Goal: Complete application form

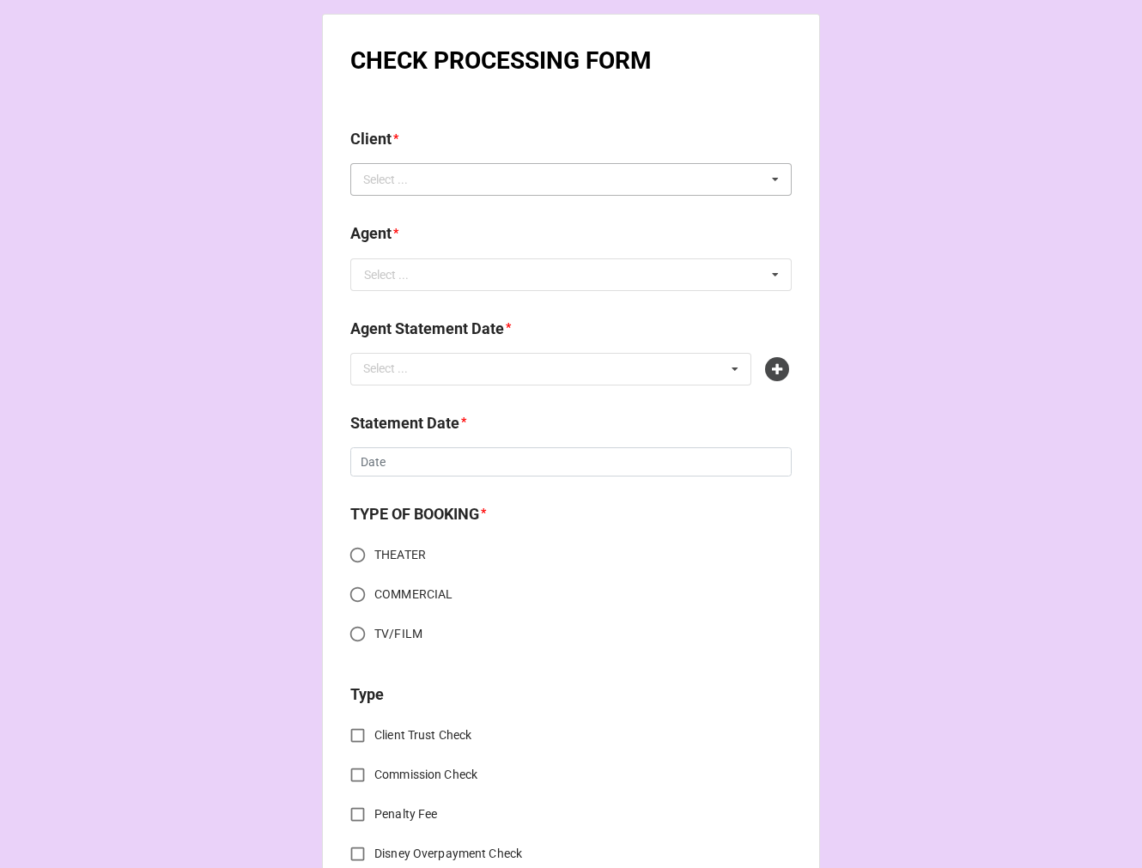
click at [469, 186] on div "Select ... No results found." at bounding box center [571, 179] width 442 height 33
type input "[PERSON_NAME]"
drag, startPoint x: 438, startPoint y: 209, endPoint x: 430, endPoint y: 215, distance: 9.8
click at [438, 207] on span "[PERSON_NAME]" at bounding box center [411, 211] width 92 height 14
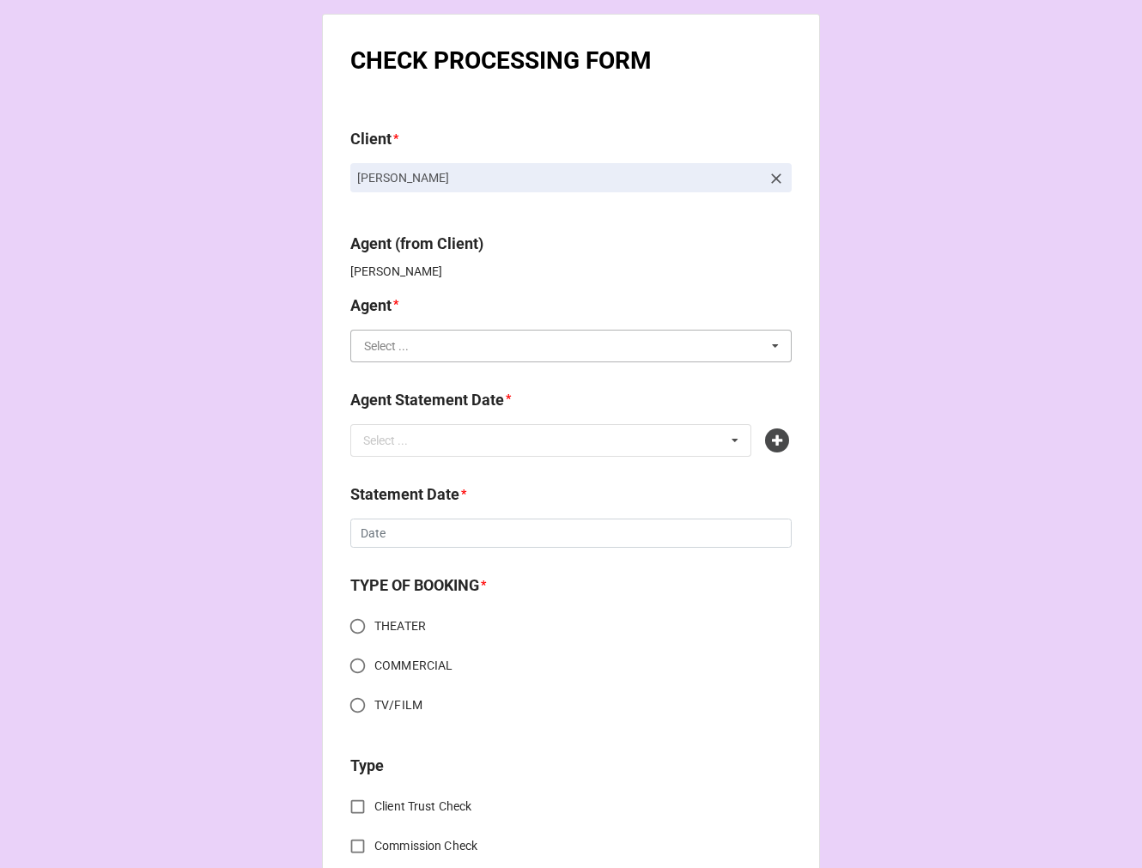
click at [418, 352] on input "text" at bounding box center [572, 346] width 440 height 31
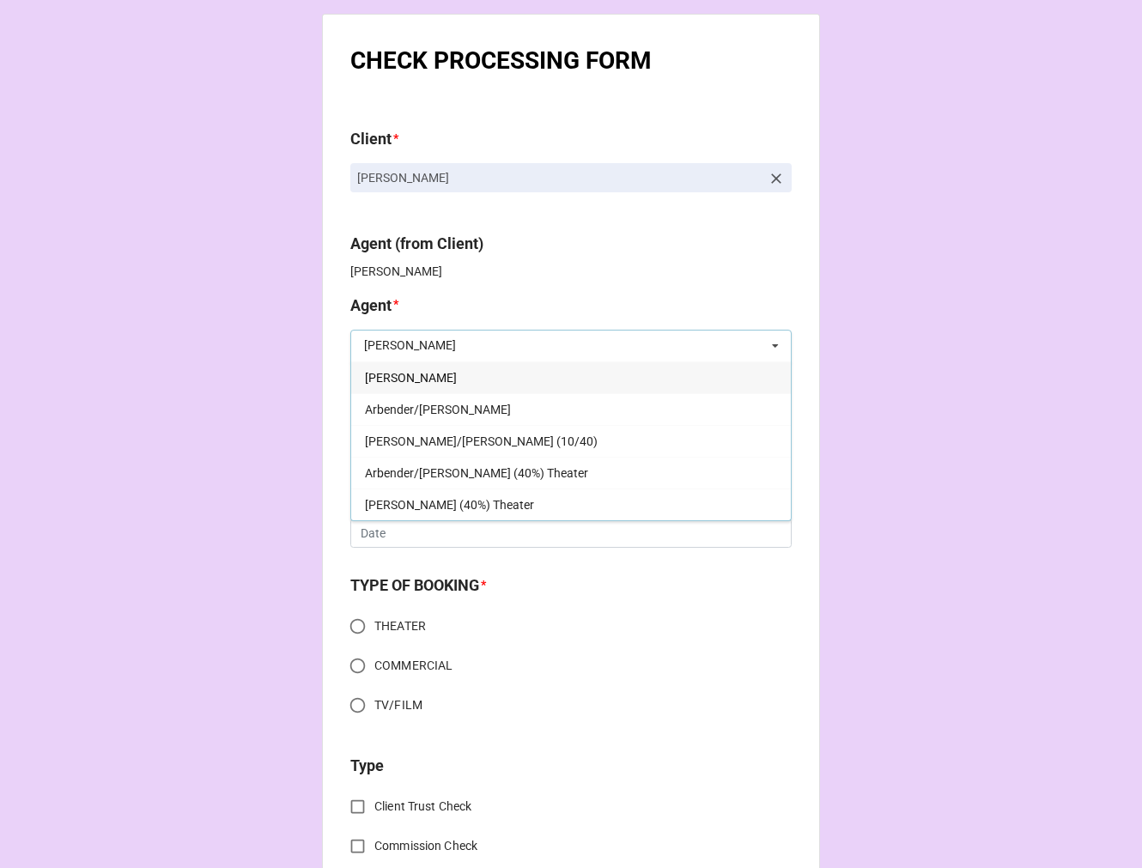
type input "[PERSON_NAME]"
click at [443, 380] on div "[PERSON_NAME]" at bounding box center [571, 378] width 440 height 32
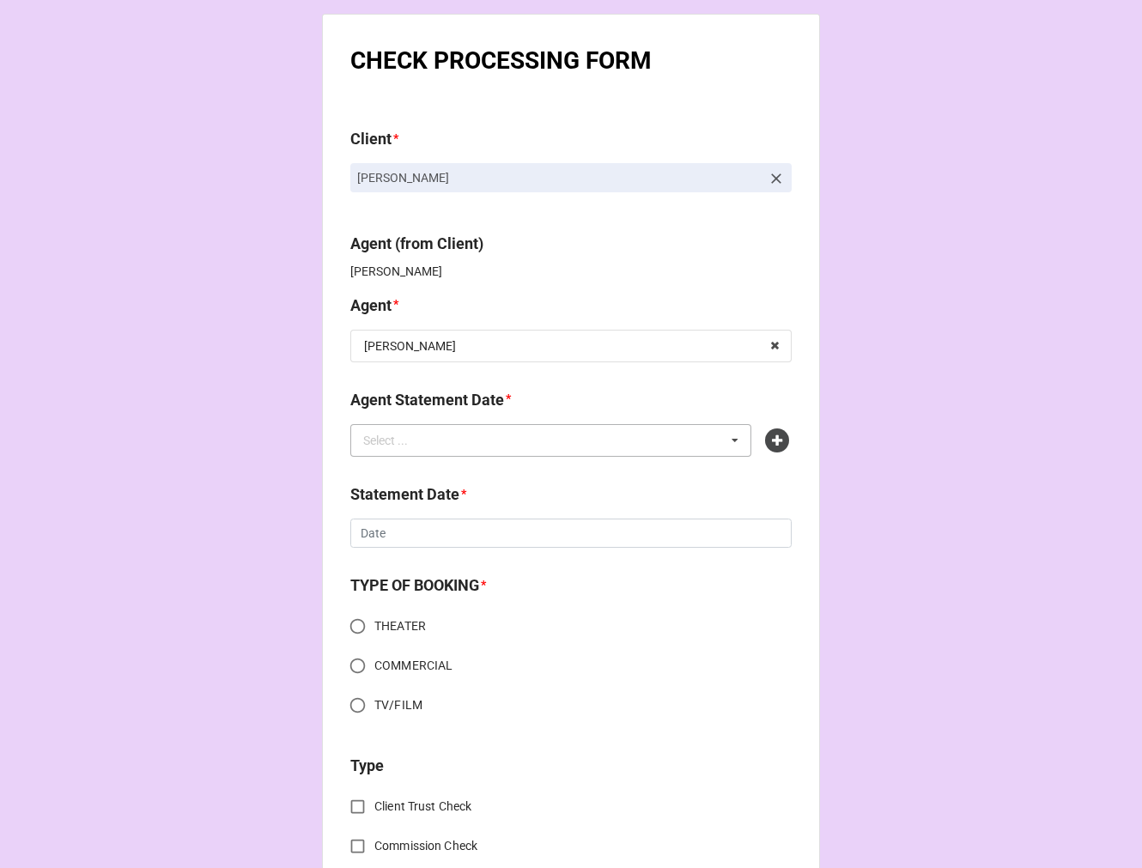
click at [449, 439] on div "Select ... No results found." at bounding box center [550, 440] width 401 height 33
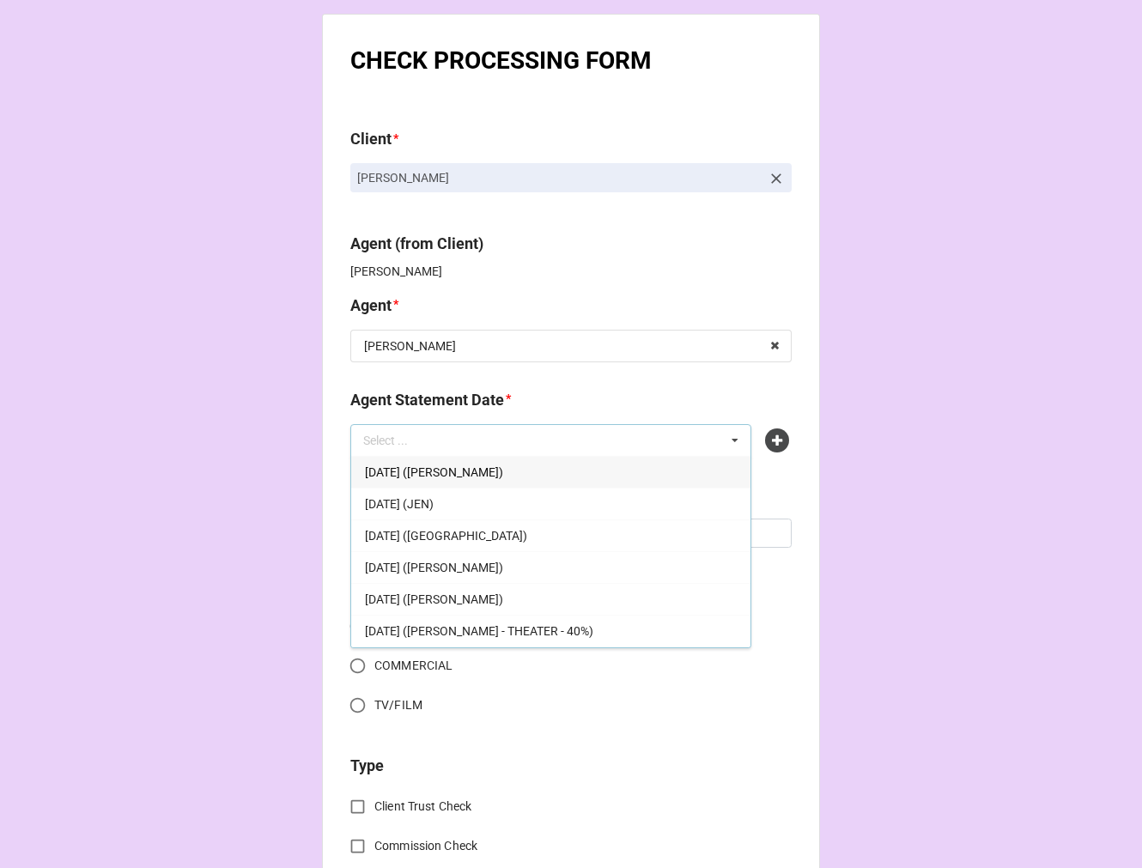
click at [474, 570] on span "[DATE] ([PERSON_NAME])" at bounding box center [434, 568] width 138 height 14
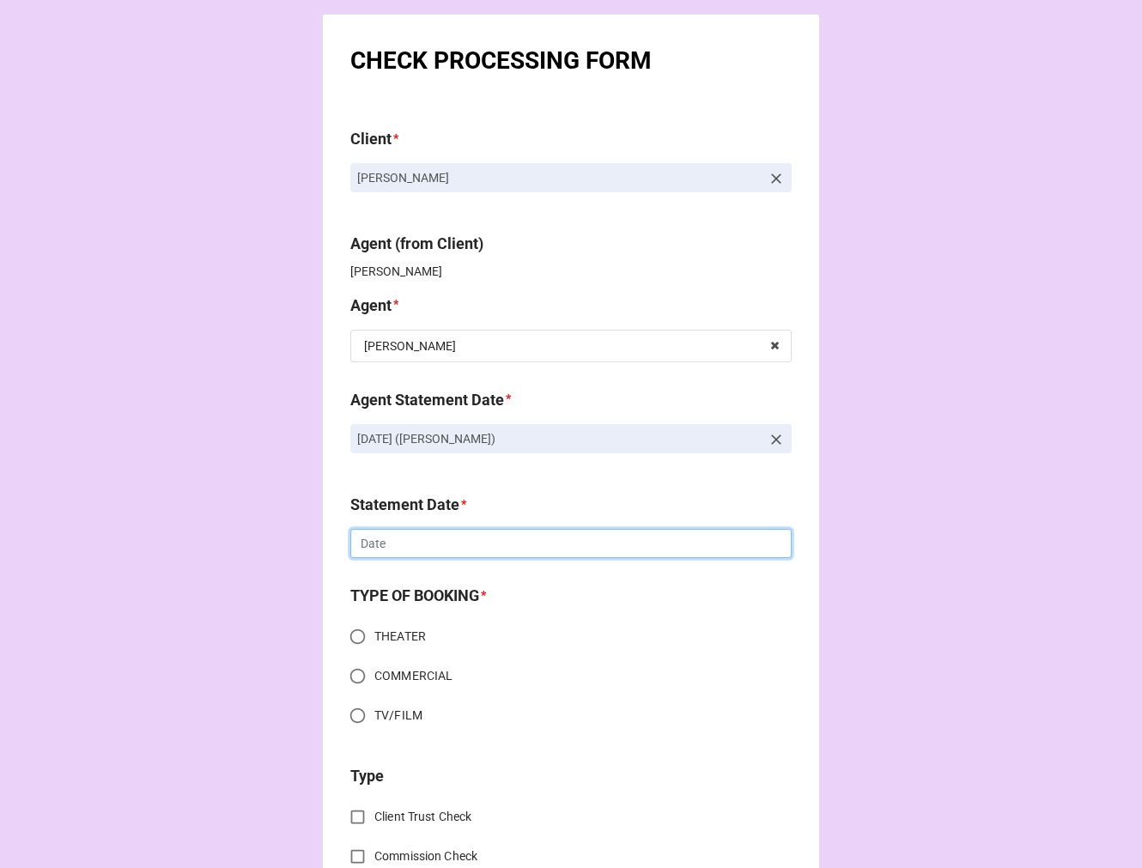
click at [430, 550] on input "text" at bounding box center [571, 543] width 442 height 29
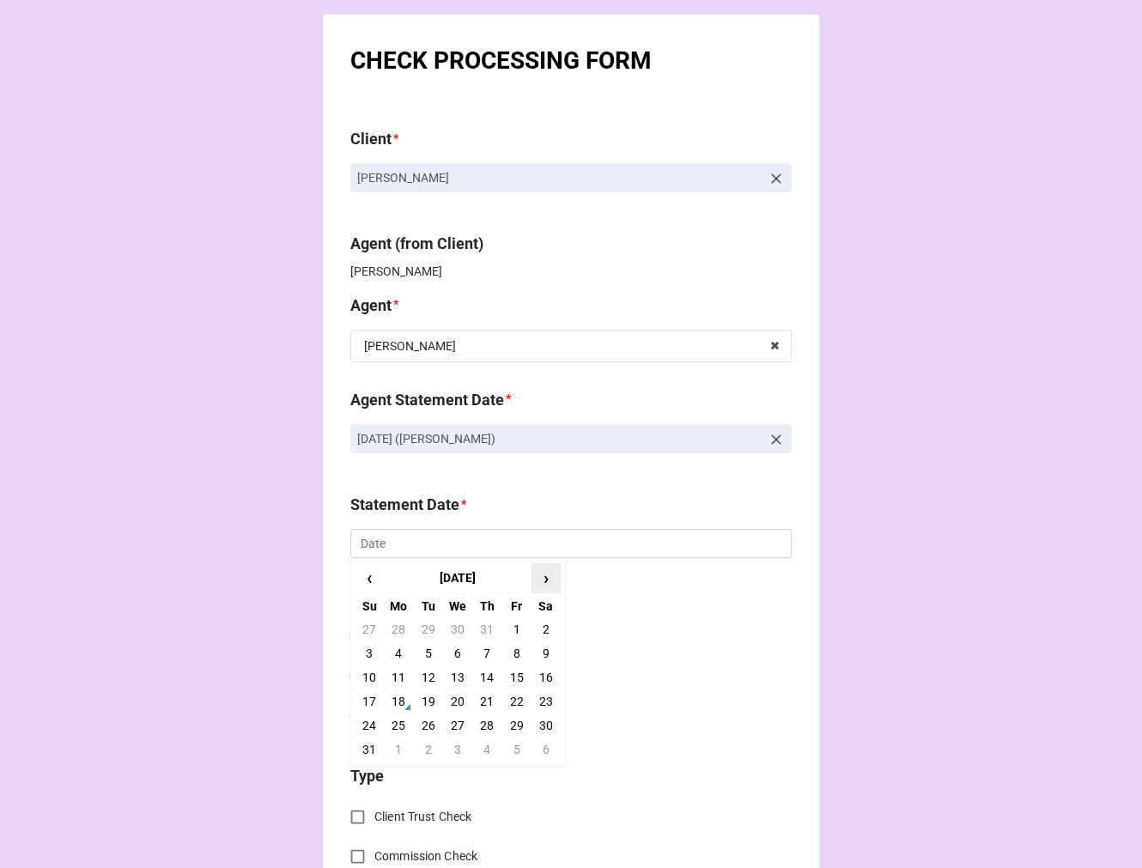
click at [537, 585] on span "›" at bounding box center [546, 578] width 27 height 28
click at [516, 629] on td "5" at bounding box center [516, 630] width 29 height 24
type input "[DATE]"
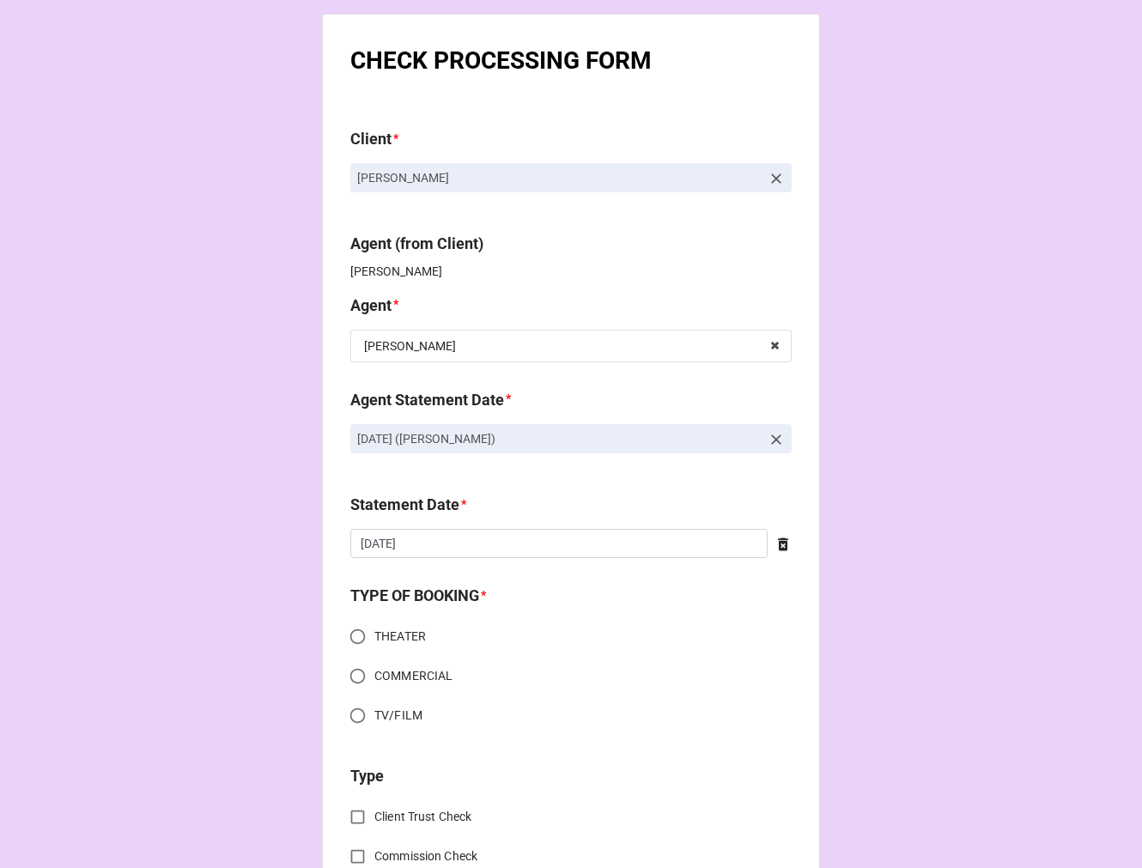
scroll to position [95, 0]
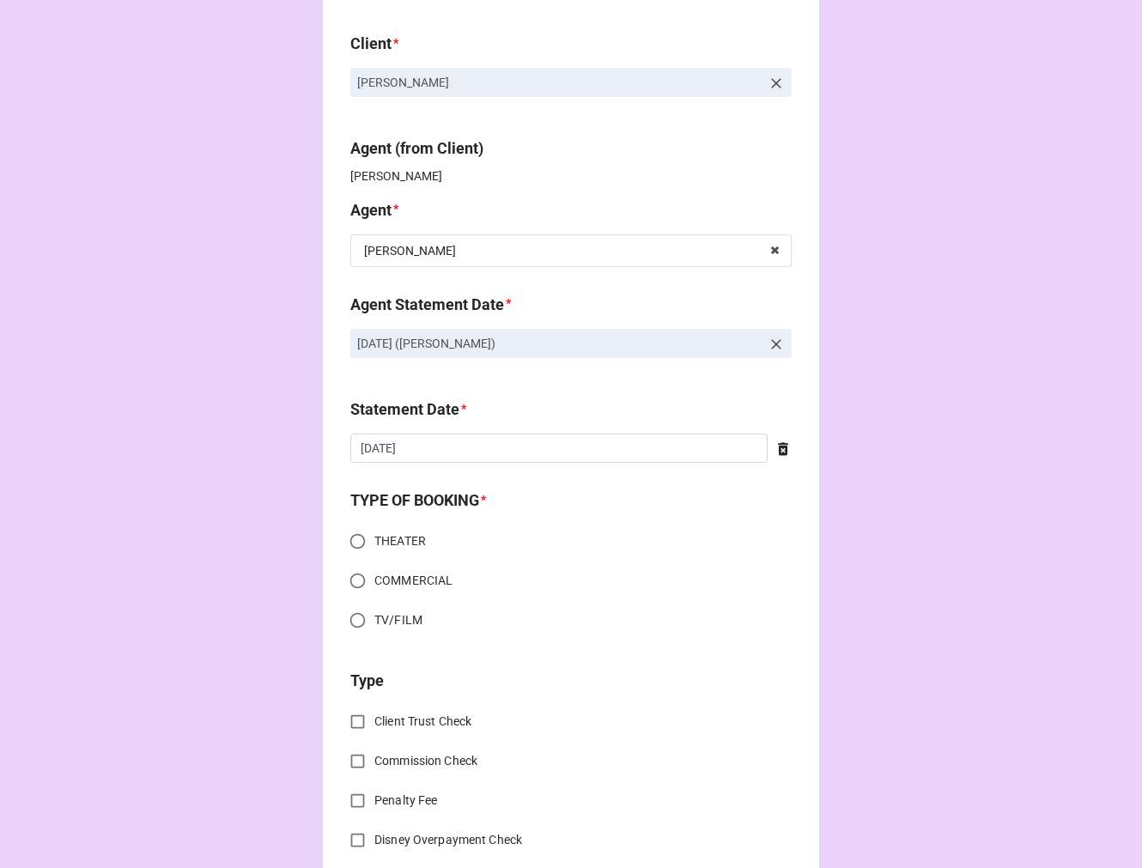
drag, startPoint x: 358, startPoint y: 624, endPoint x: 350, endPoint y: 619, distance: 8.8
click at [356, 623] on input "TV/FILM" at bounding box center [358, 621] width 34 height 34
radio input "true"
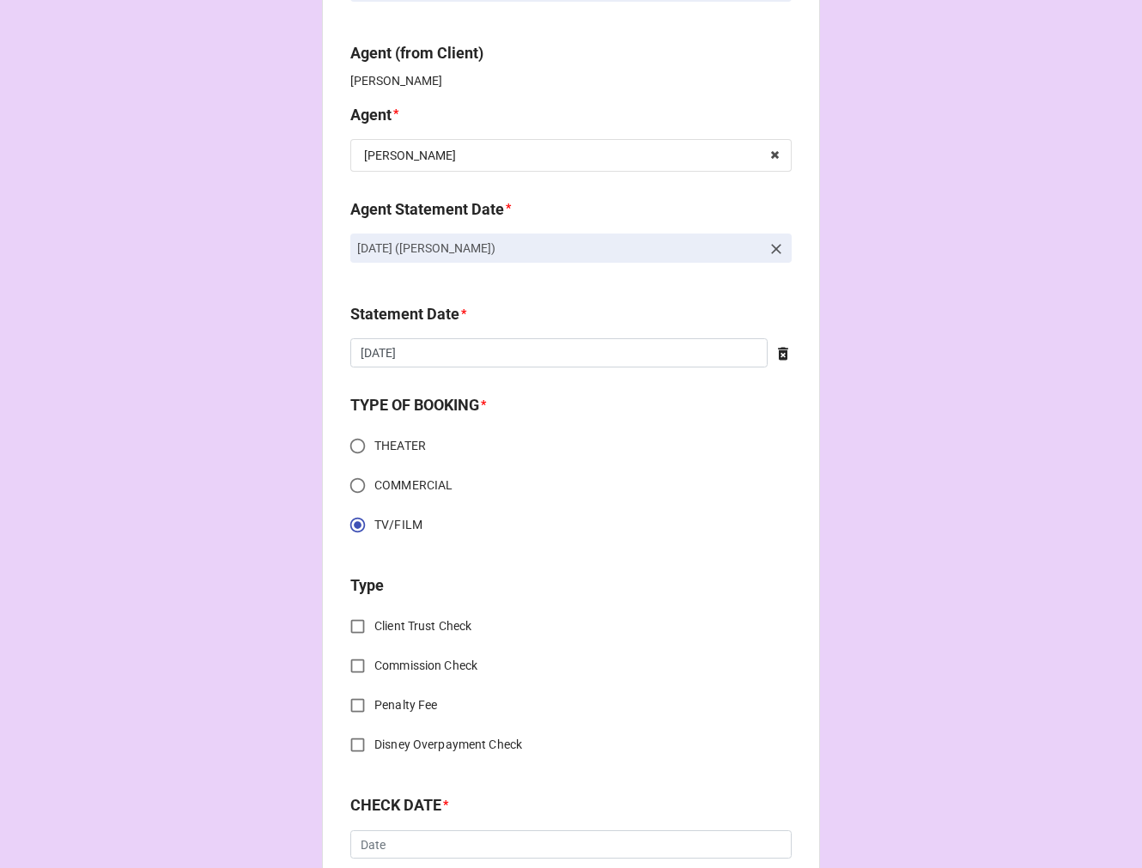
scroll to position [286, 0]
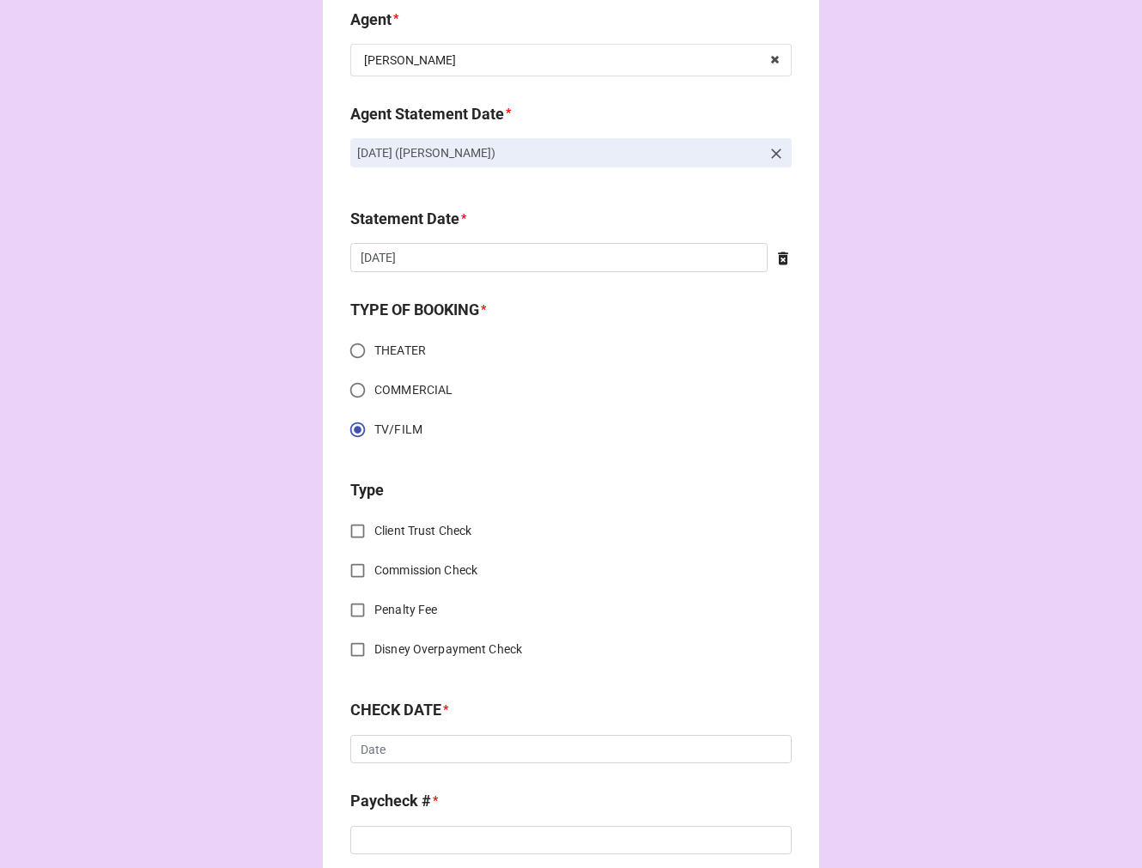
click at [350, 534] on input "Client Trust Check" at bounding box center [358, 532] width 34 height 34
checkbox input "true"
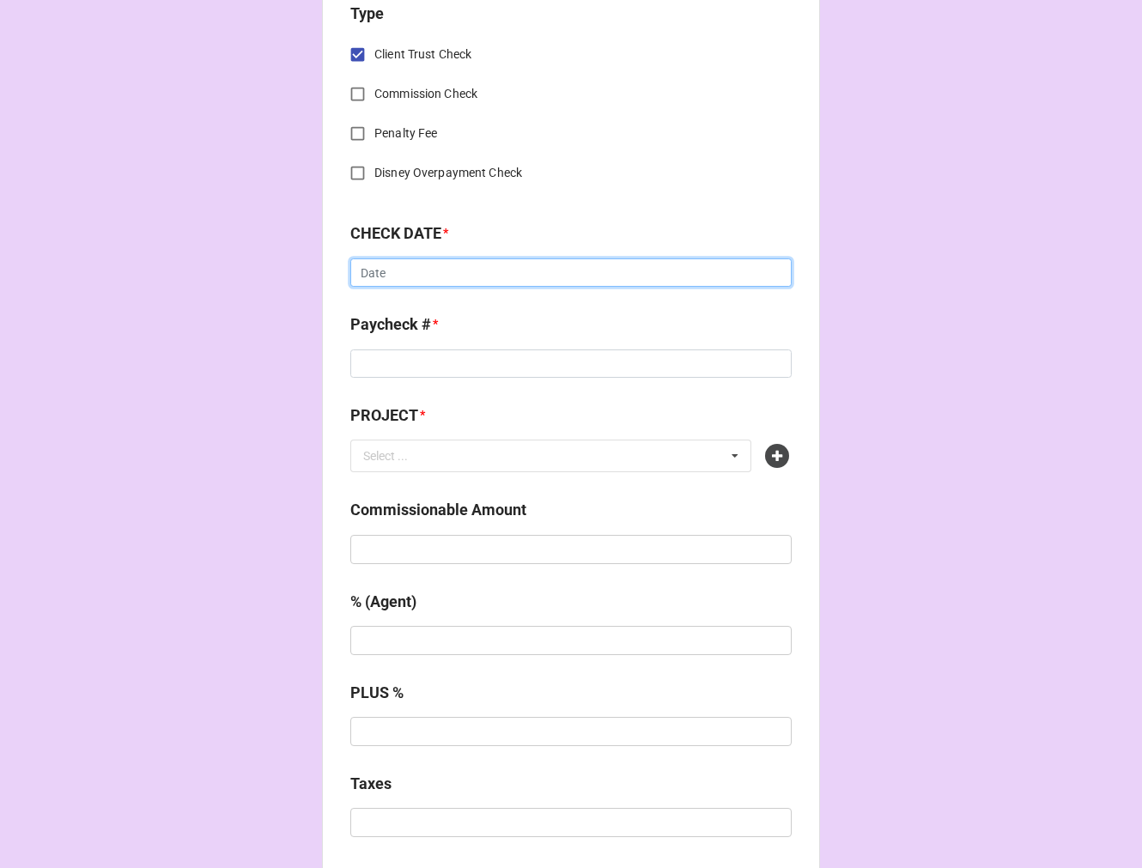
click at [413, 281] on input "text" at bounding box center [571, 273] width 442 height 29
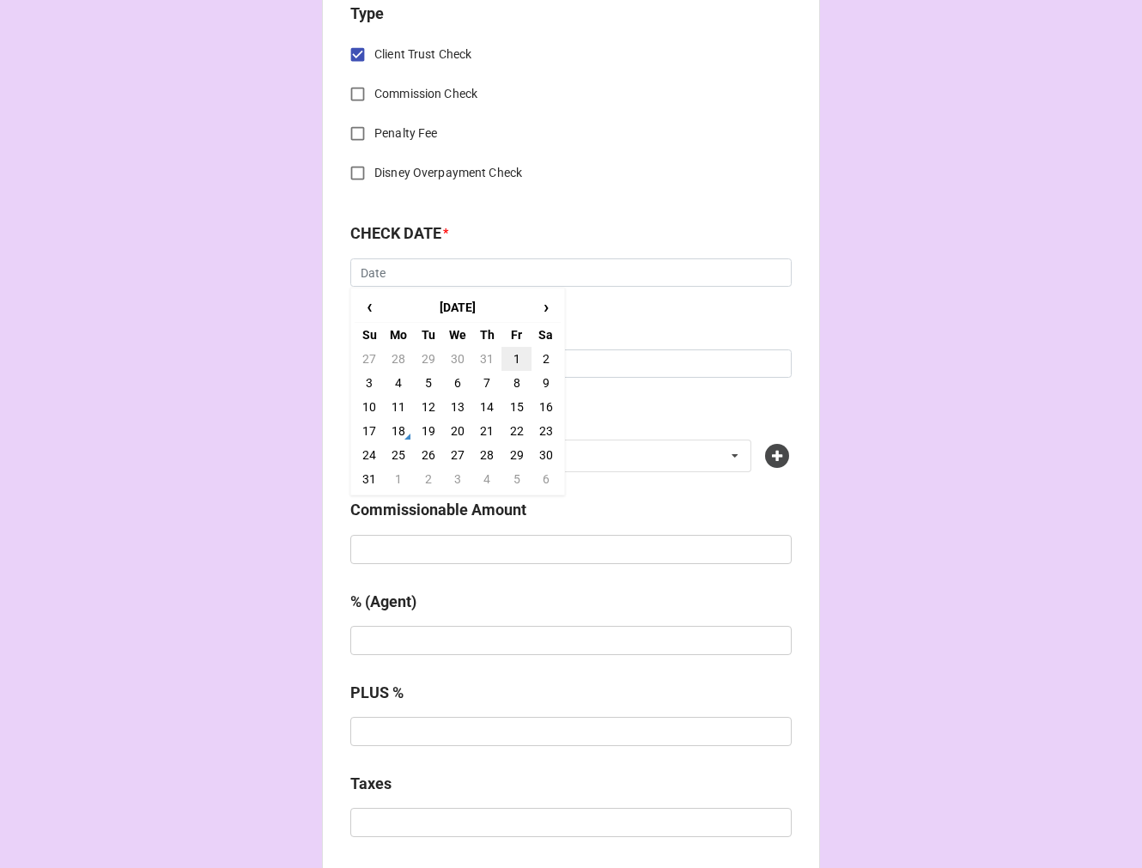
click at [519, 361] on td "1" at bounding box center [516, 359] width 29 height 24
type input "[DATE]"
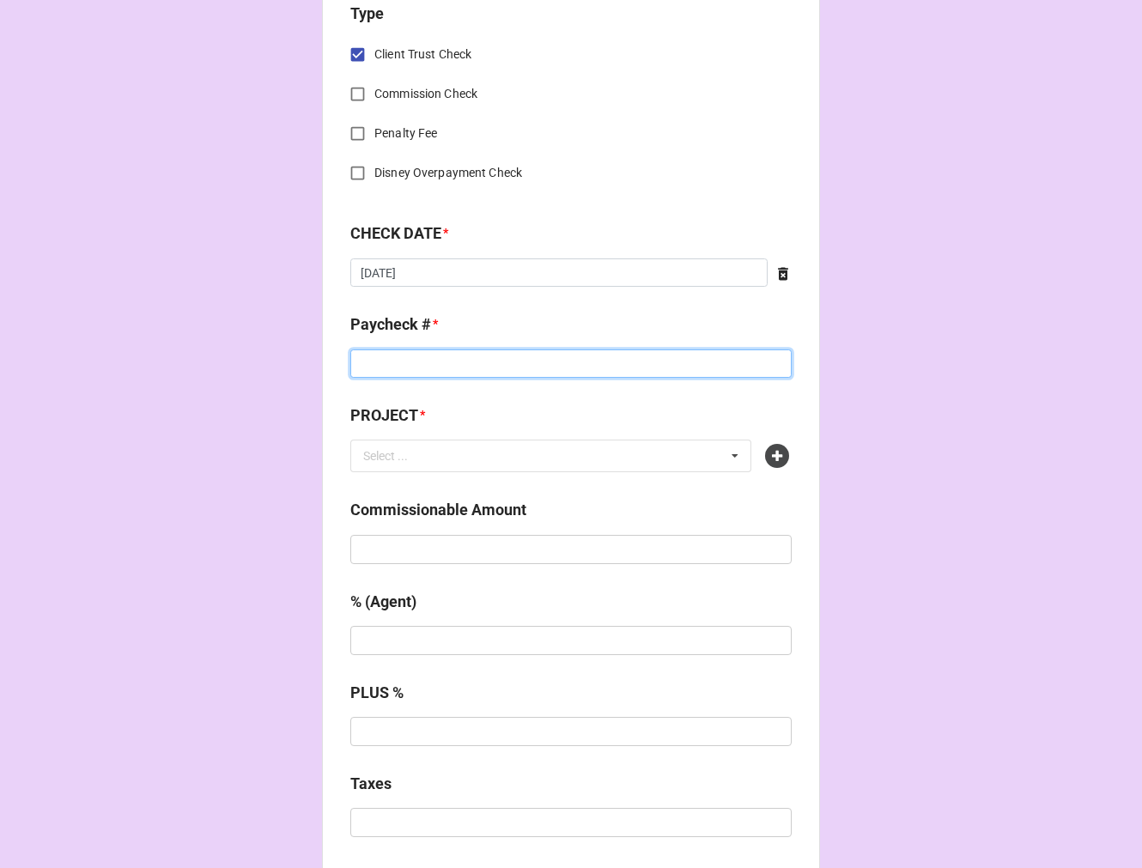
click at [485, 361] on input at bounding box center [571, 364] width 442 height 29
type input "28800"
click at [767, 457] on icon at bounding box center [777, 456] width 24 height 24
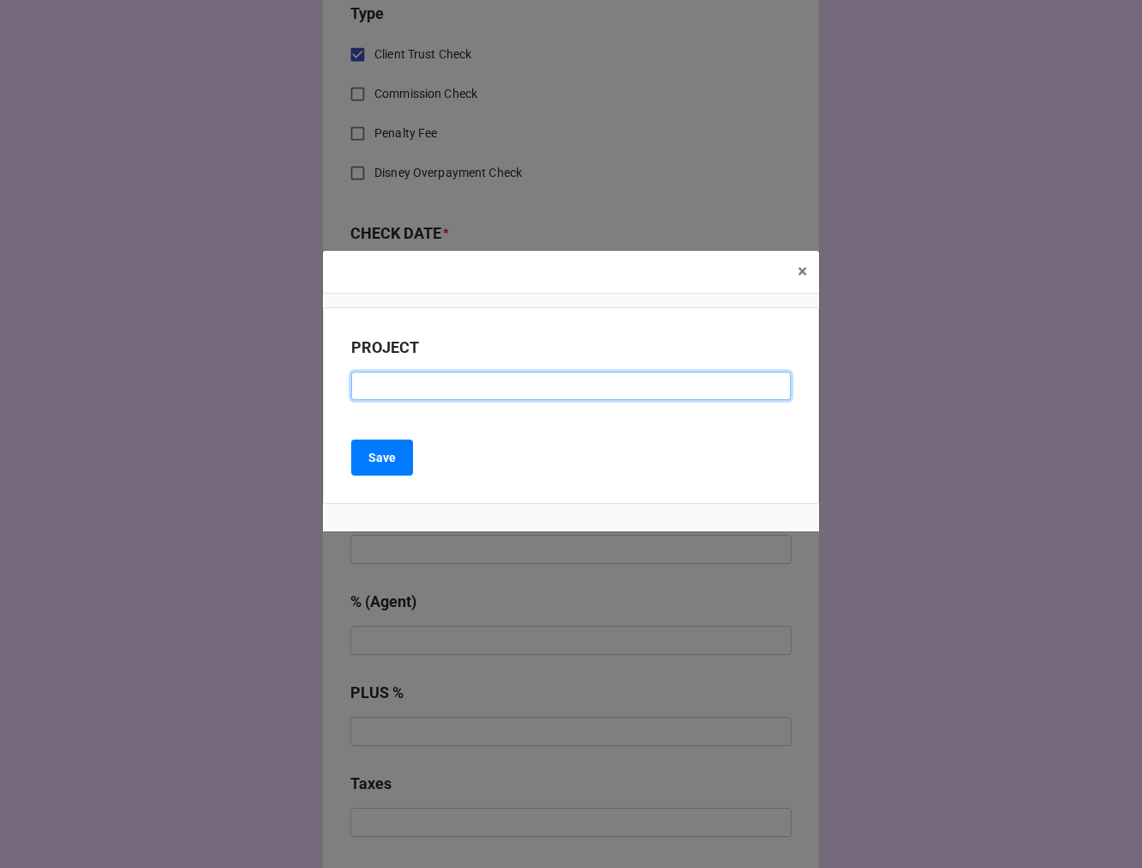
click at [504, 383] on input at bounding box center [571, 386] width 440 height 29
type input "THE 85TH MAN"
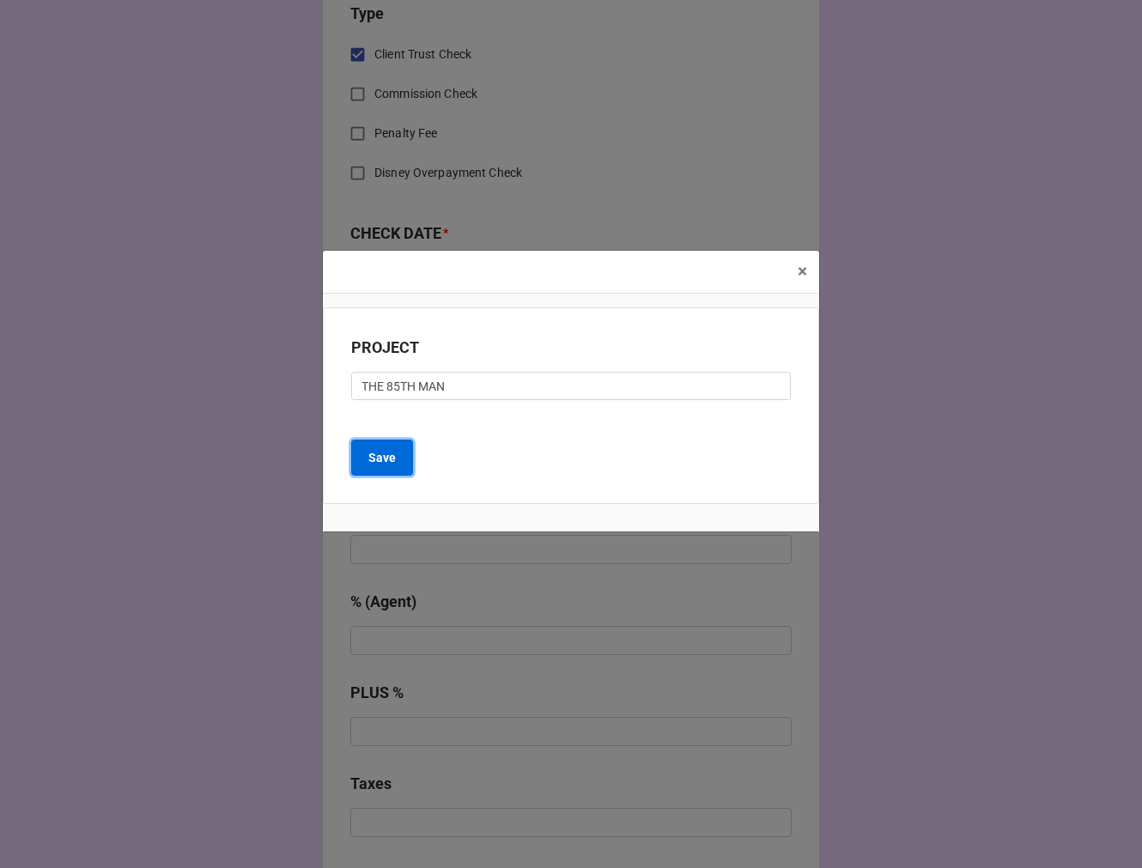
click at [392, 460] on b "Save" at bounding box center [382, 458] width 27 height 18
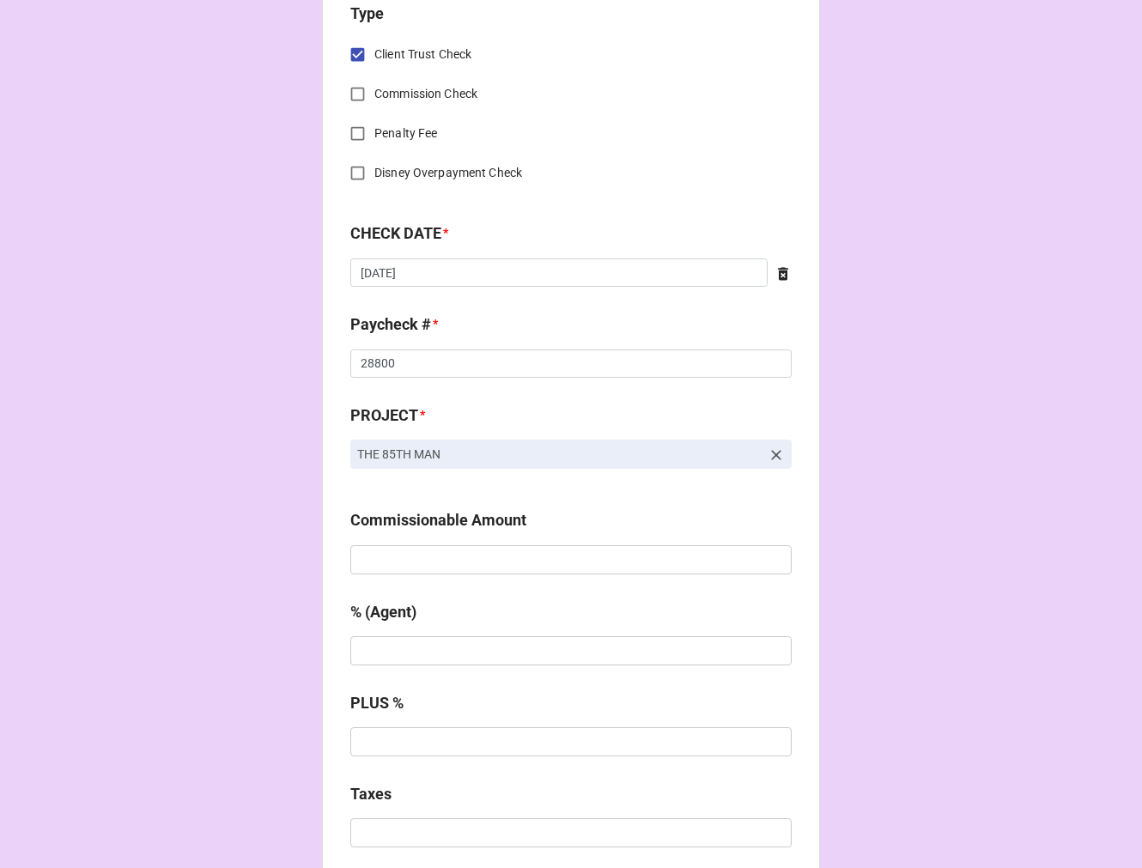
click at [717, 576] on div "Commissionable Amount" at bounding box center [571, 547] width 442 height 77
drag, startPoint x: 759, startPoint y: 559, endPoint x: 690, endPoint y: 529, distance: 75.0
click at [758, 559] on input "text" at bounding box center [571, 559] width 442 height 29
type input "$240.91"
type input "10%"
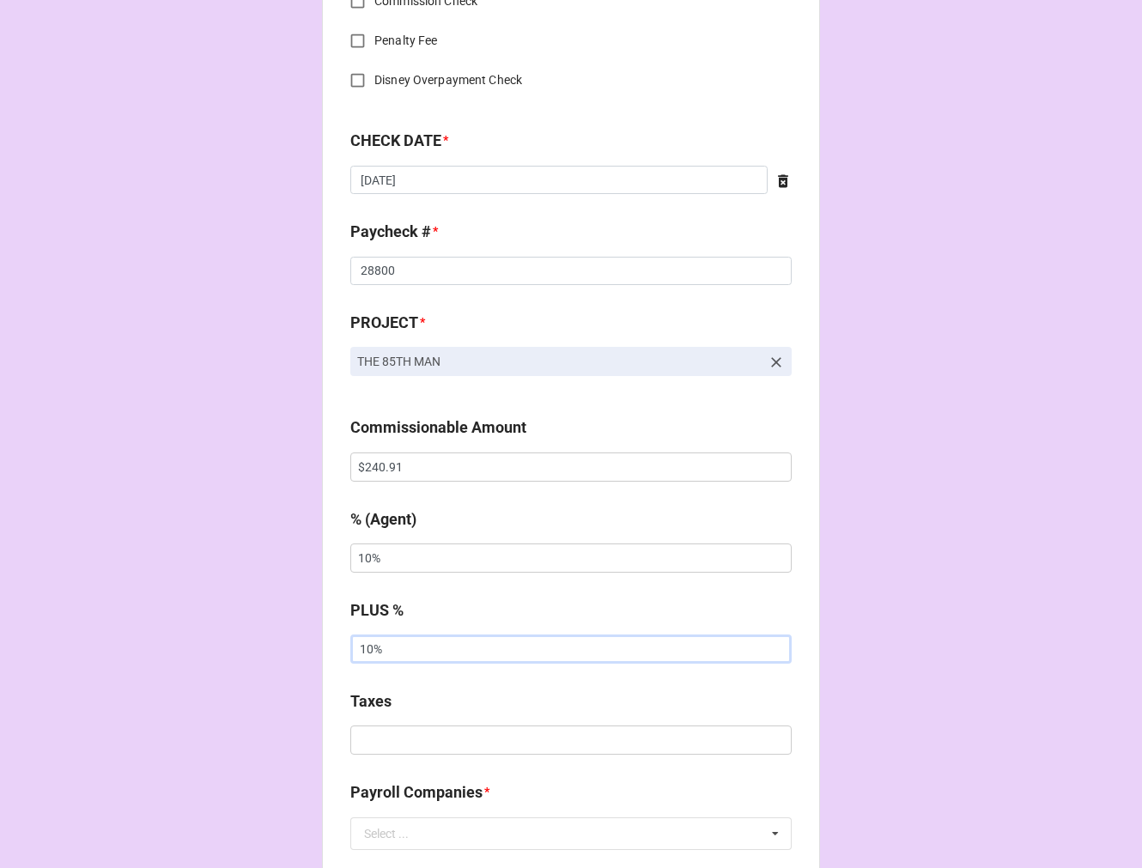
scroll to position [1050, 0]
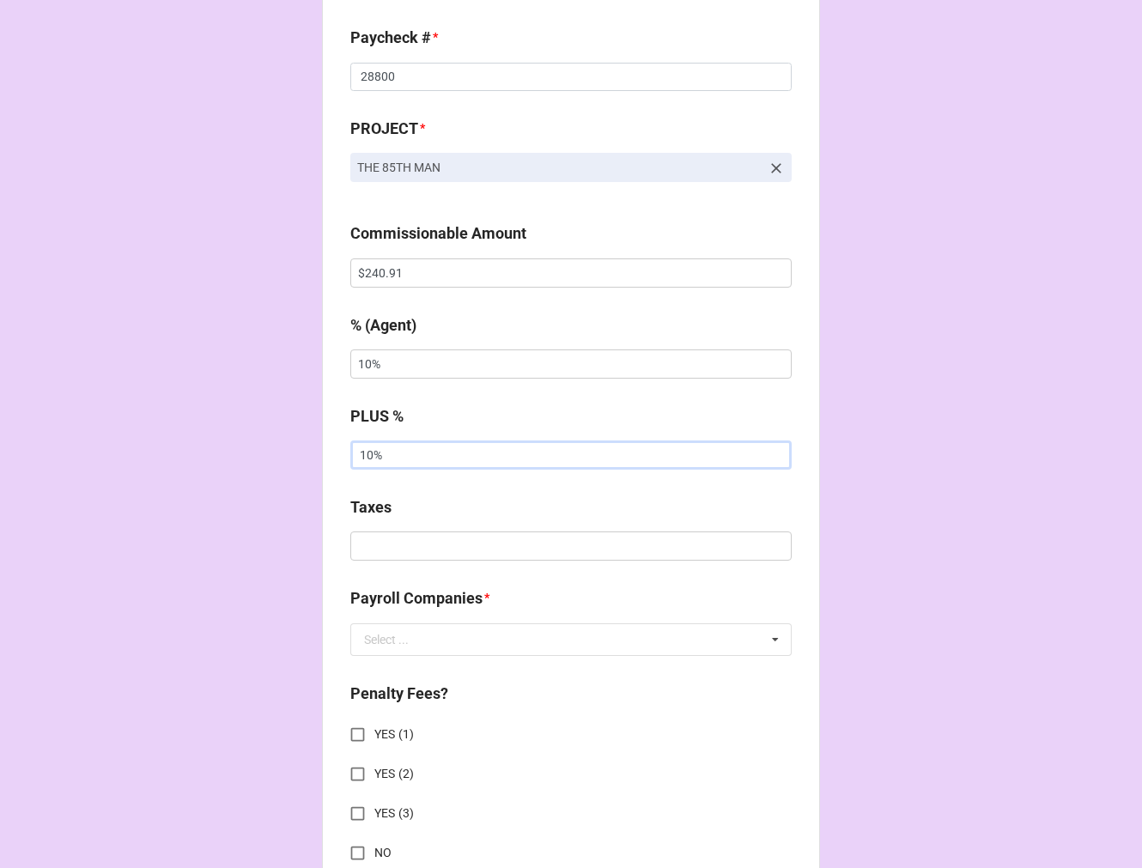
type input "10%"
click at [440, 548] on input "text" at bounding box center [571, 546] width 442 height 29
type input "$0.00"
click at [490, 637] on input "text" at bounding box center [572, 640] width 440 height 31
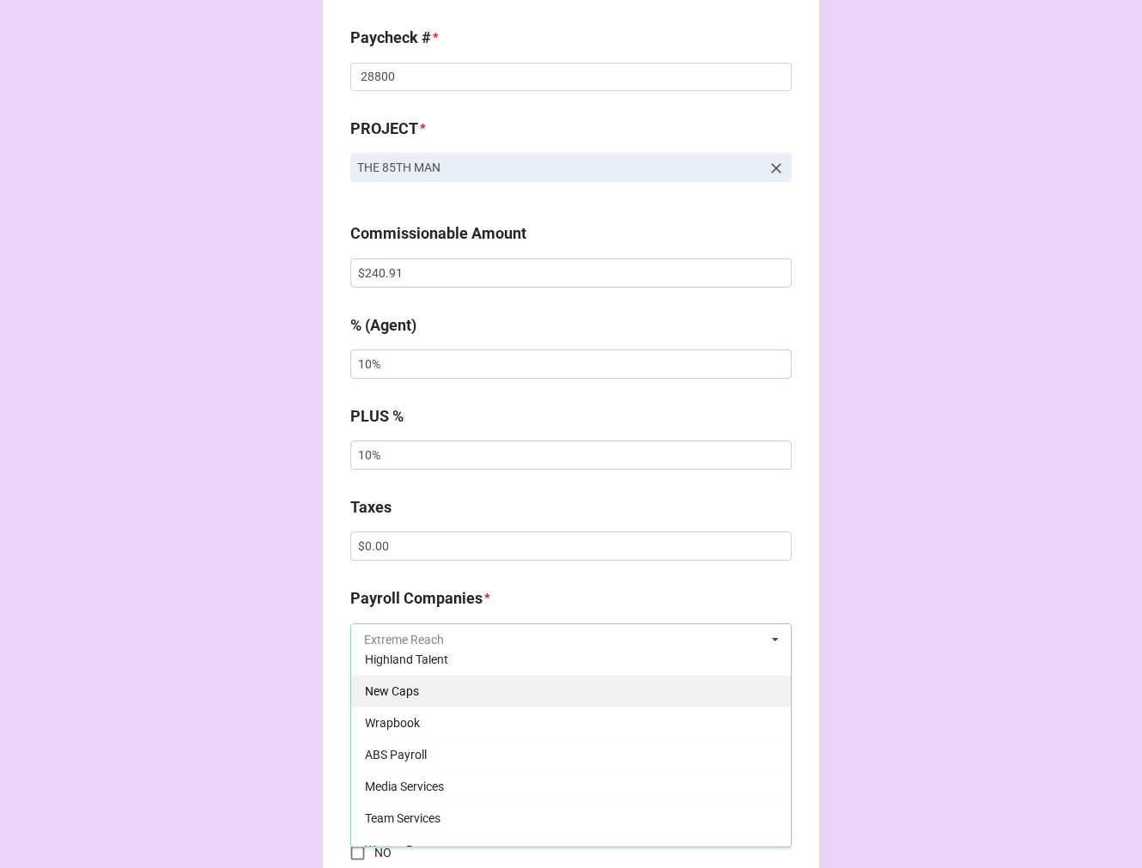
scroll to position [286, 0]
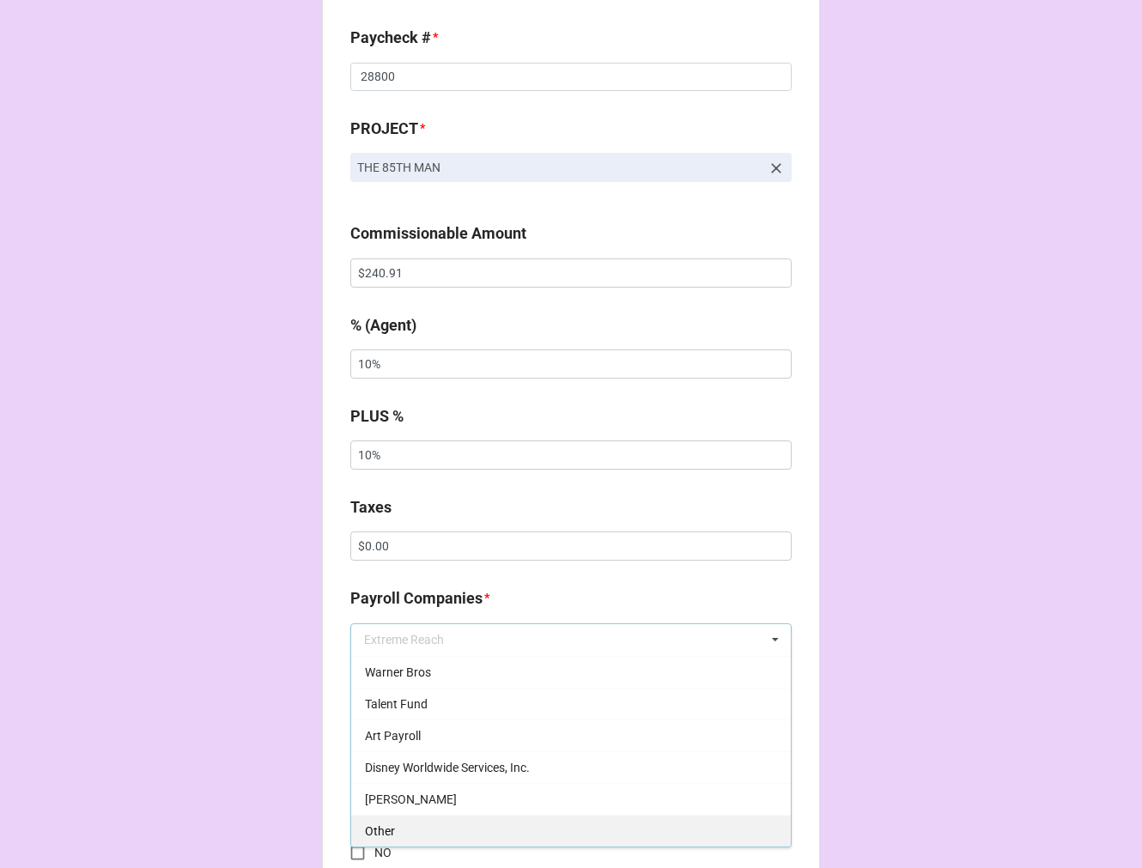
click at [425, 820] on div "Other" at bounding box center [571, 831] width 440 height 32
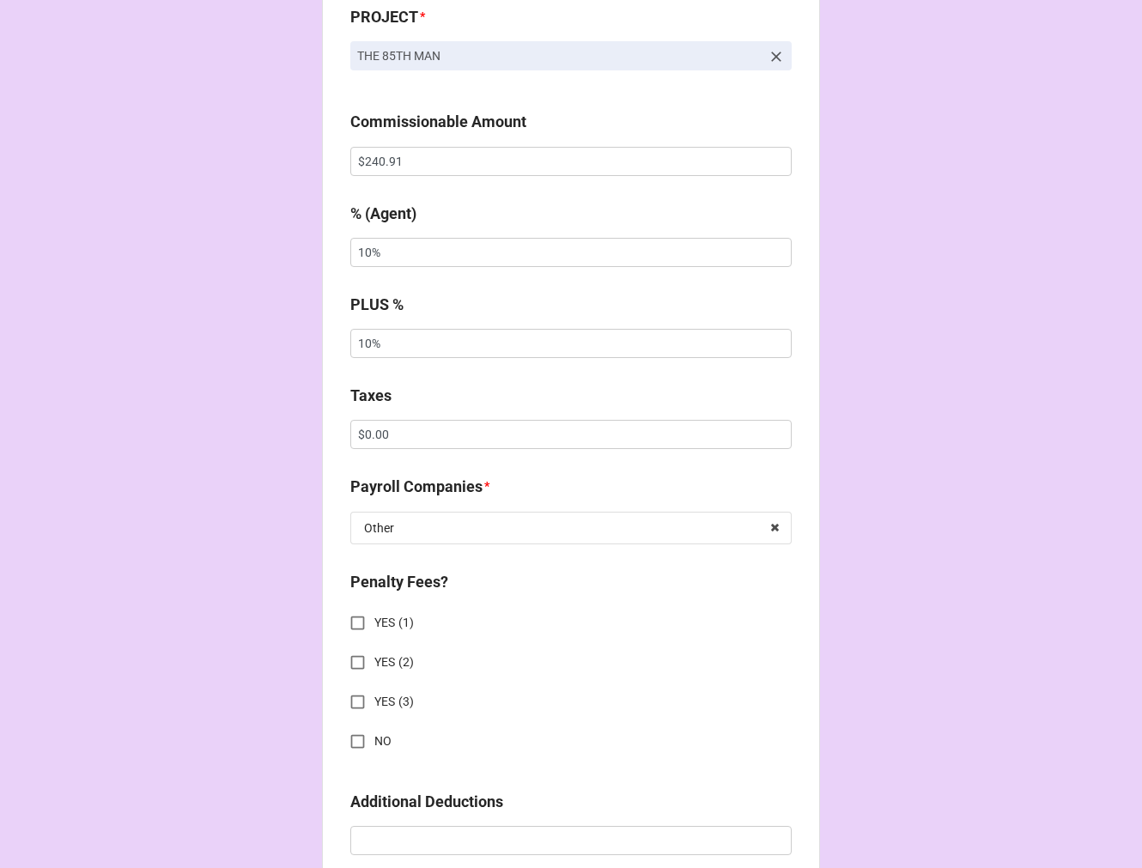
scroll to position [1431, 0]
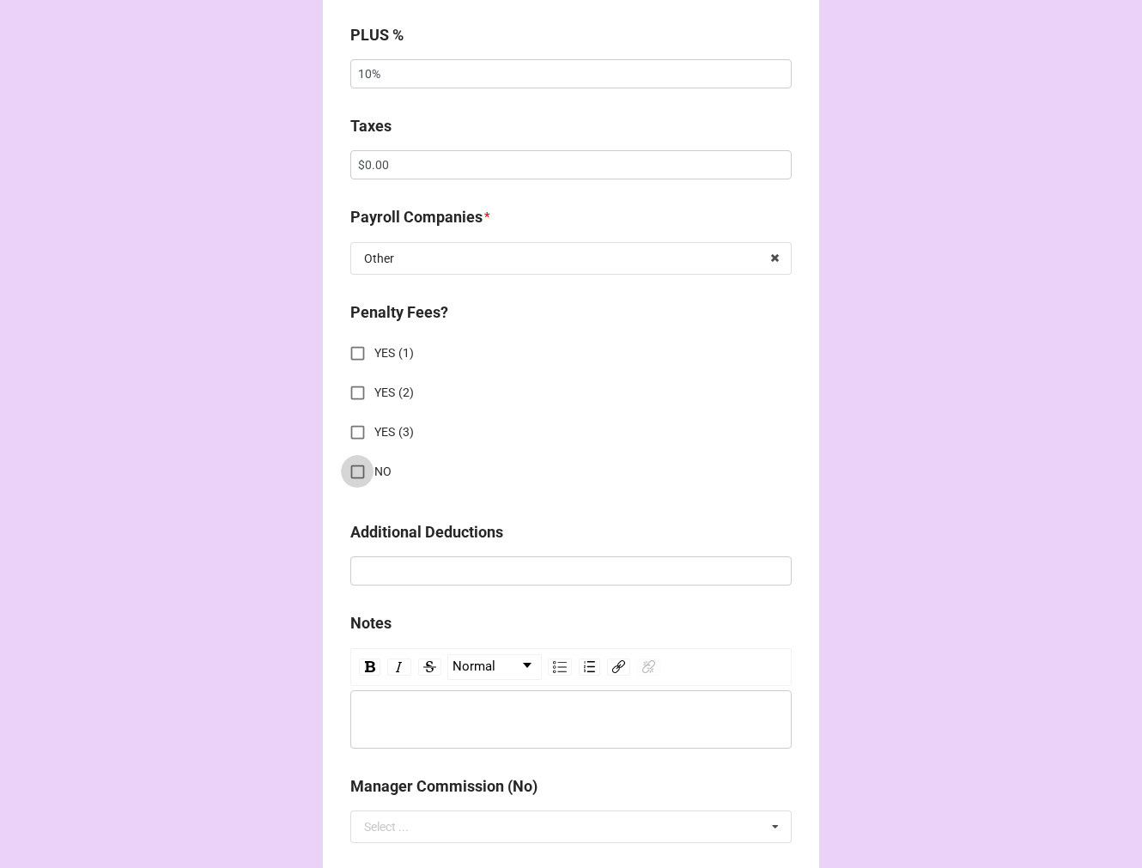
click at [355, 475] on input "NO" at bounding box center [358, 472] width 34 height 34
checkbox input "true"
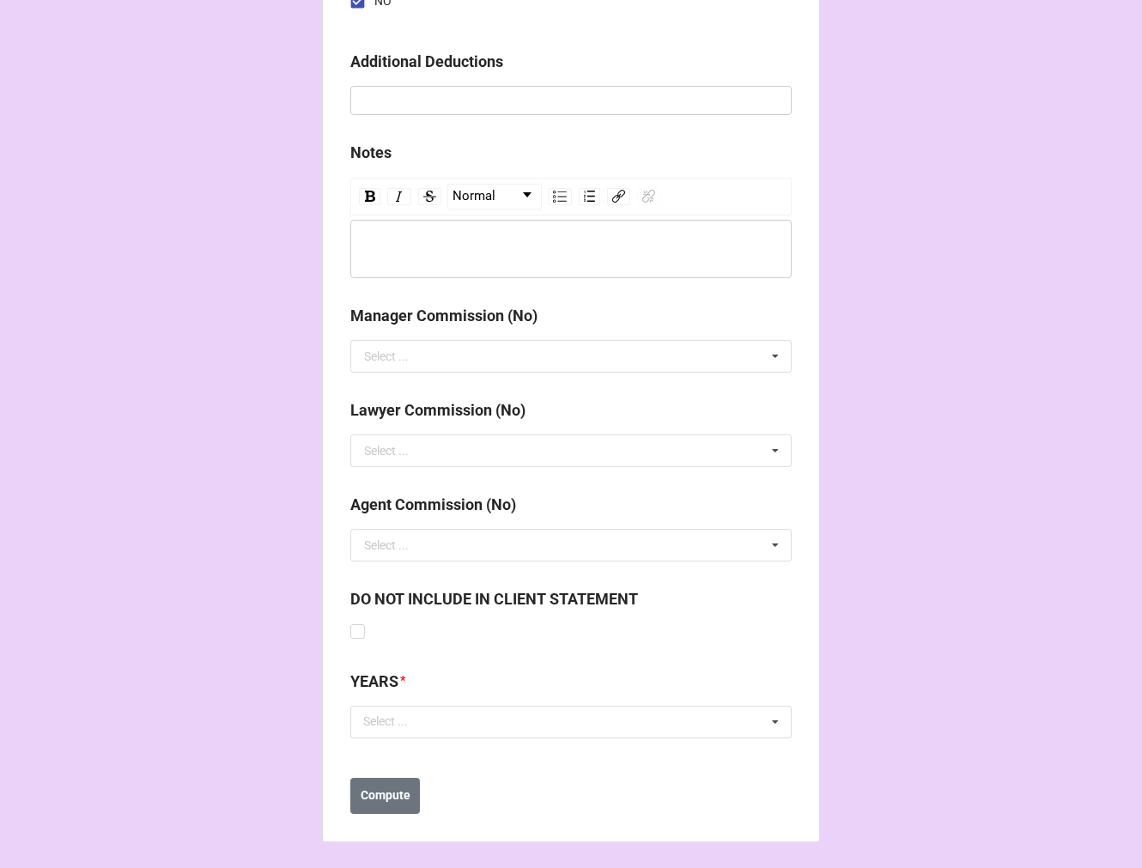
scroll to position [1903, 0]
click at [388, 727] on div "Select ..." at bounding box center [396, 721] width 74 height 20
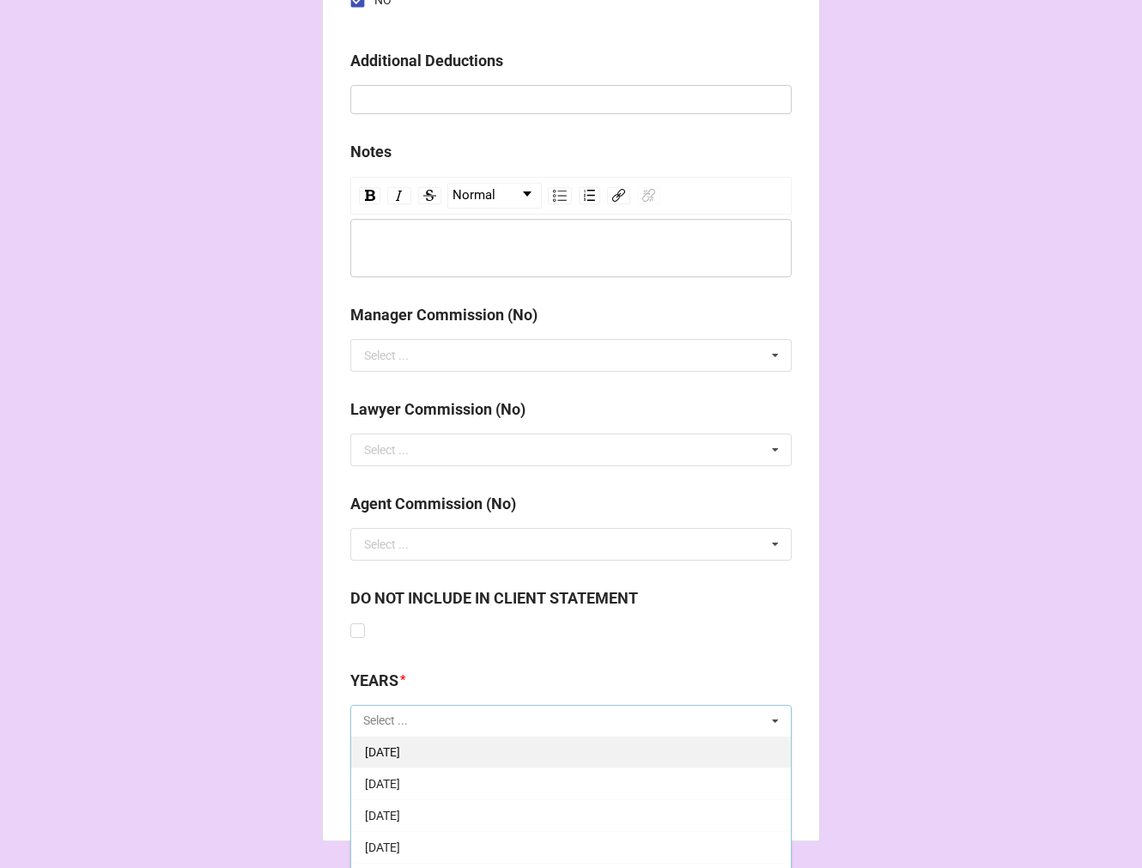
scroll to position [191, 0]
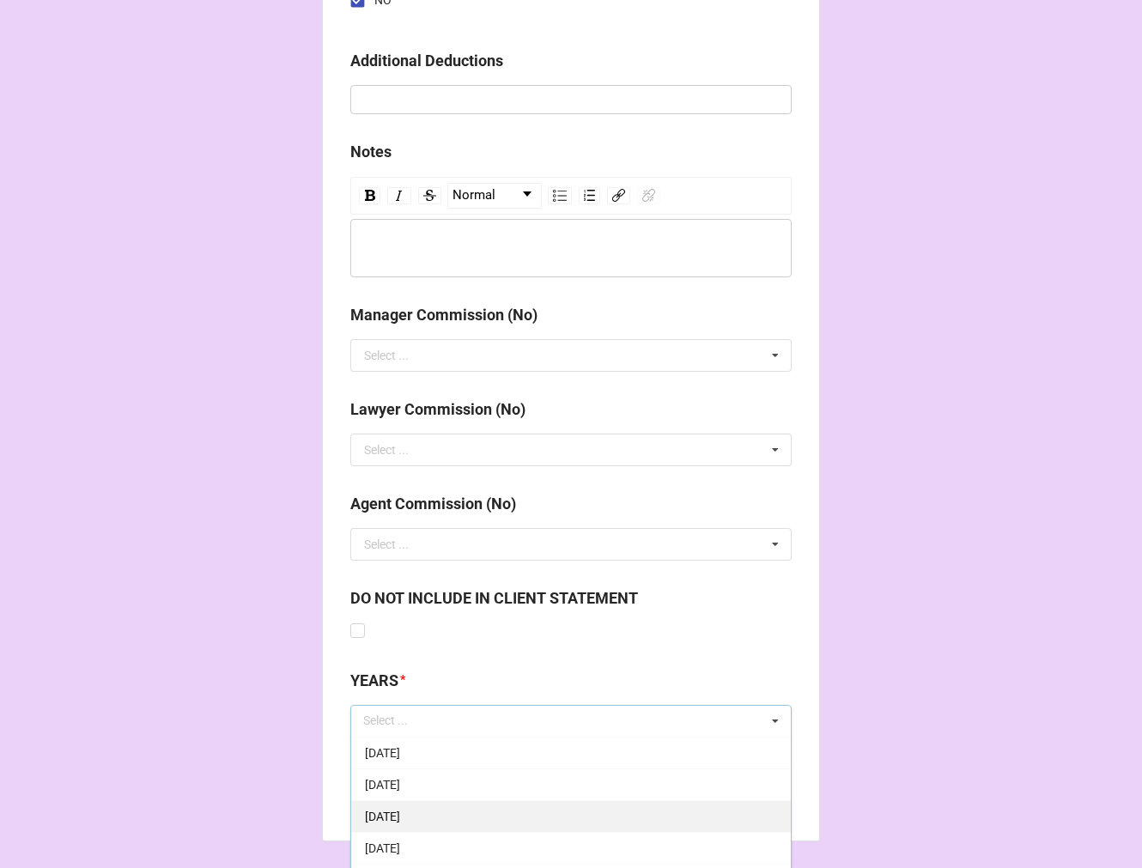
click at [488, 808] on div "[DATE]" at bounding box center [571, 817] width 440 height 32
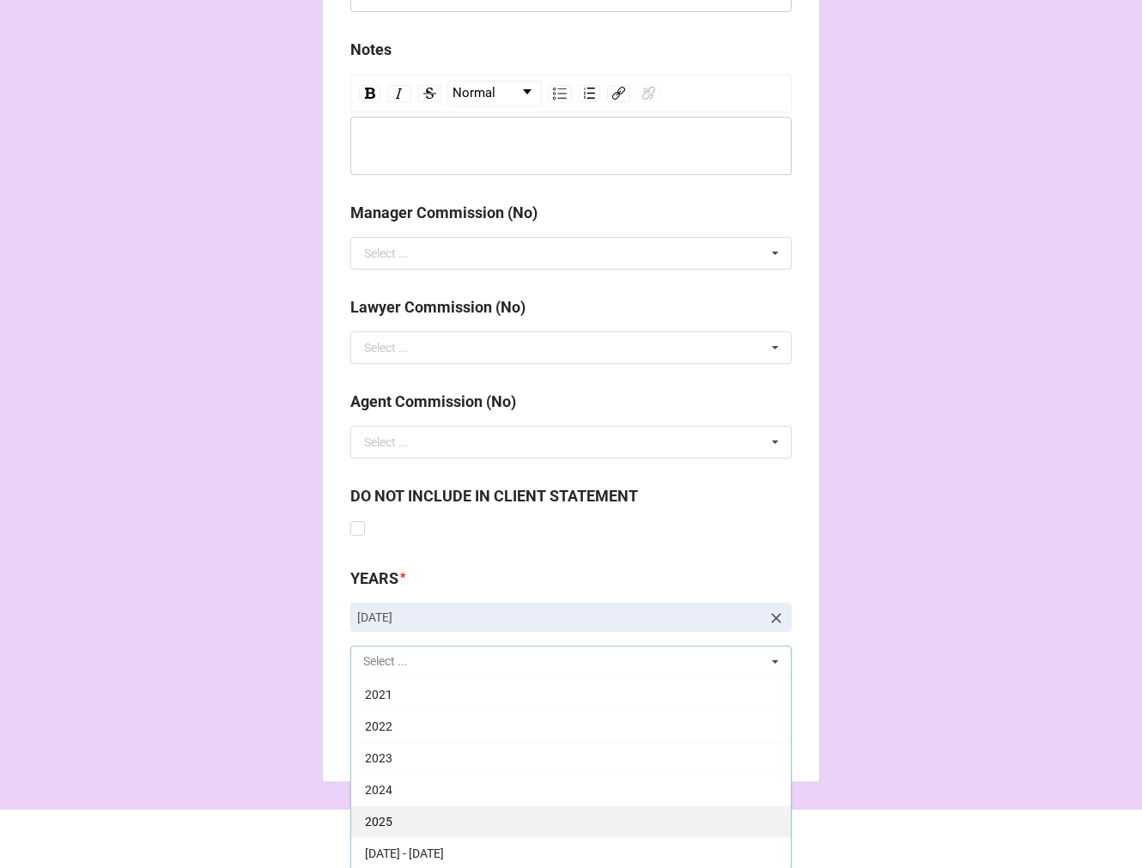
scroll to position [2006, 0]
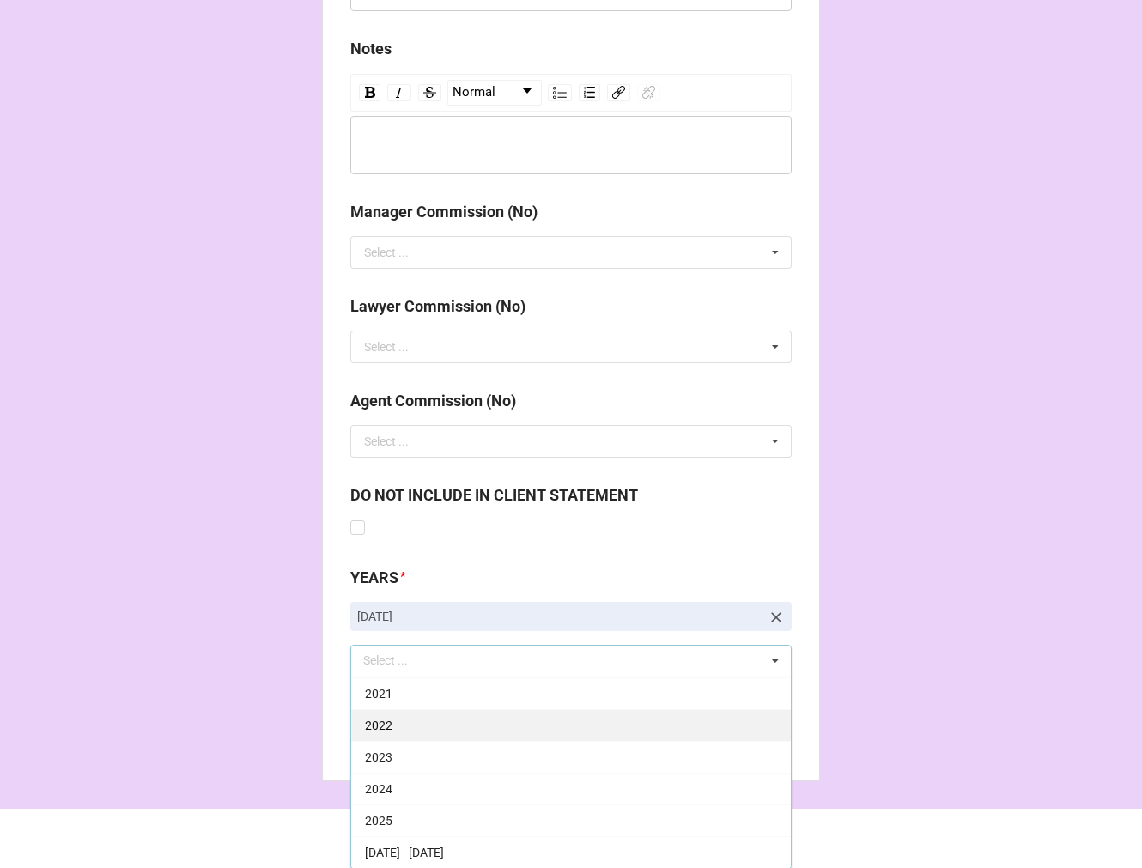
click at [436, 813] on div "2025" at bounding box center [571, 821] width 440 height 32
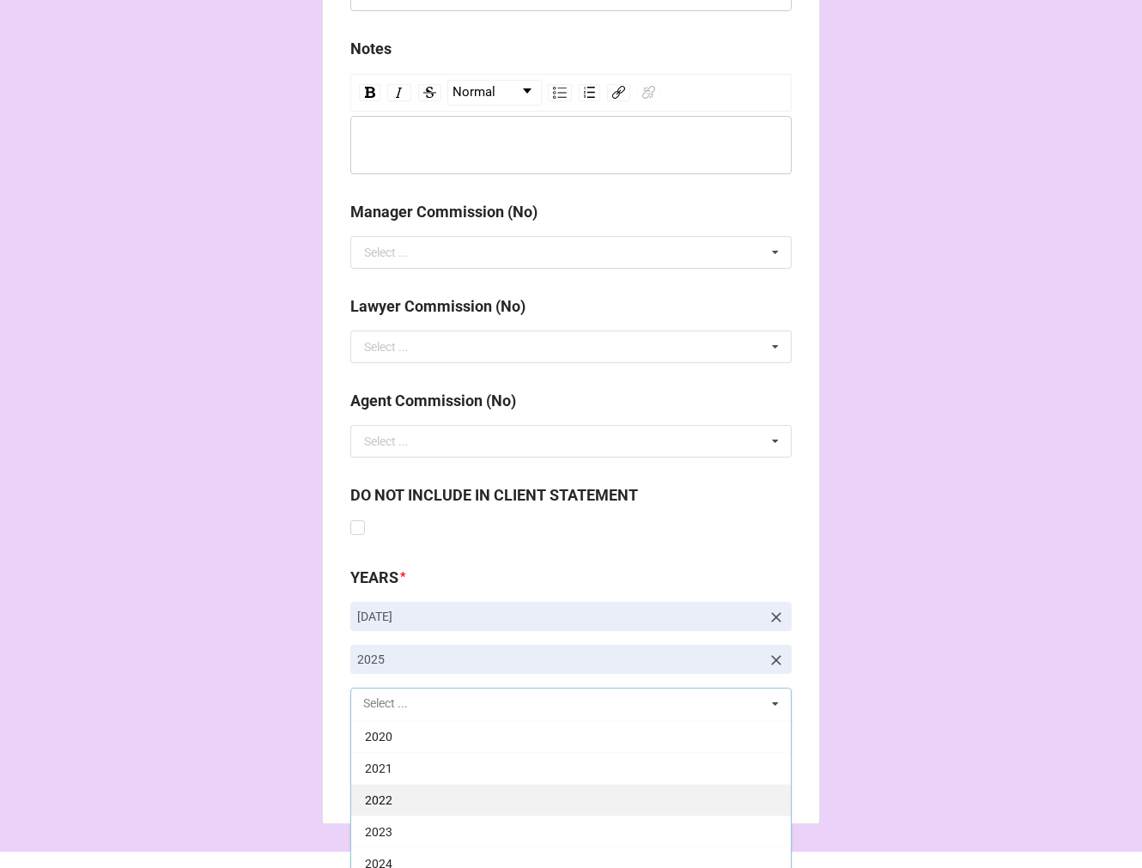
scroll to position [349, 0]
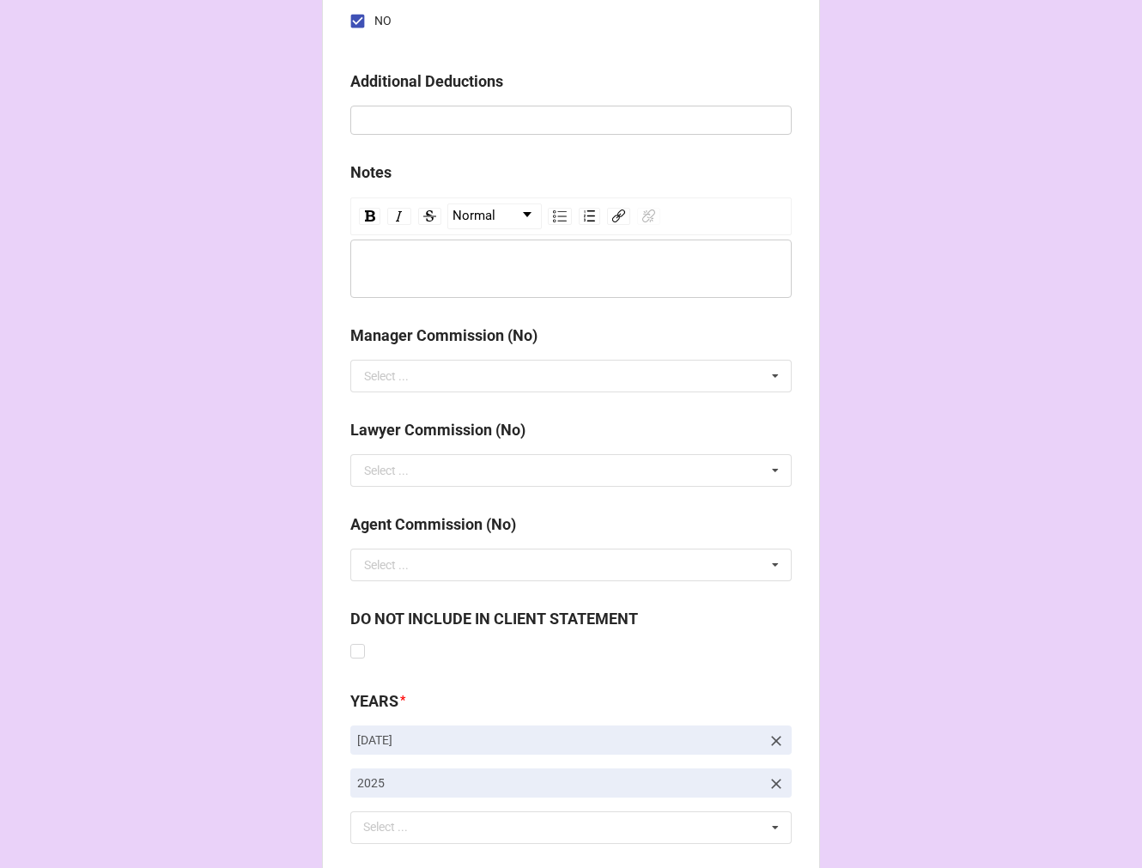
scroll to position [1989, 0]
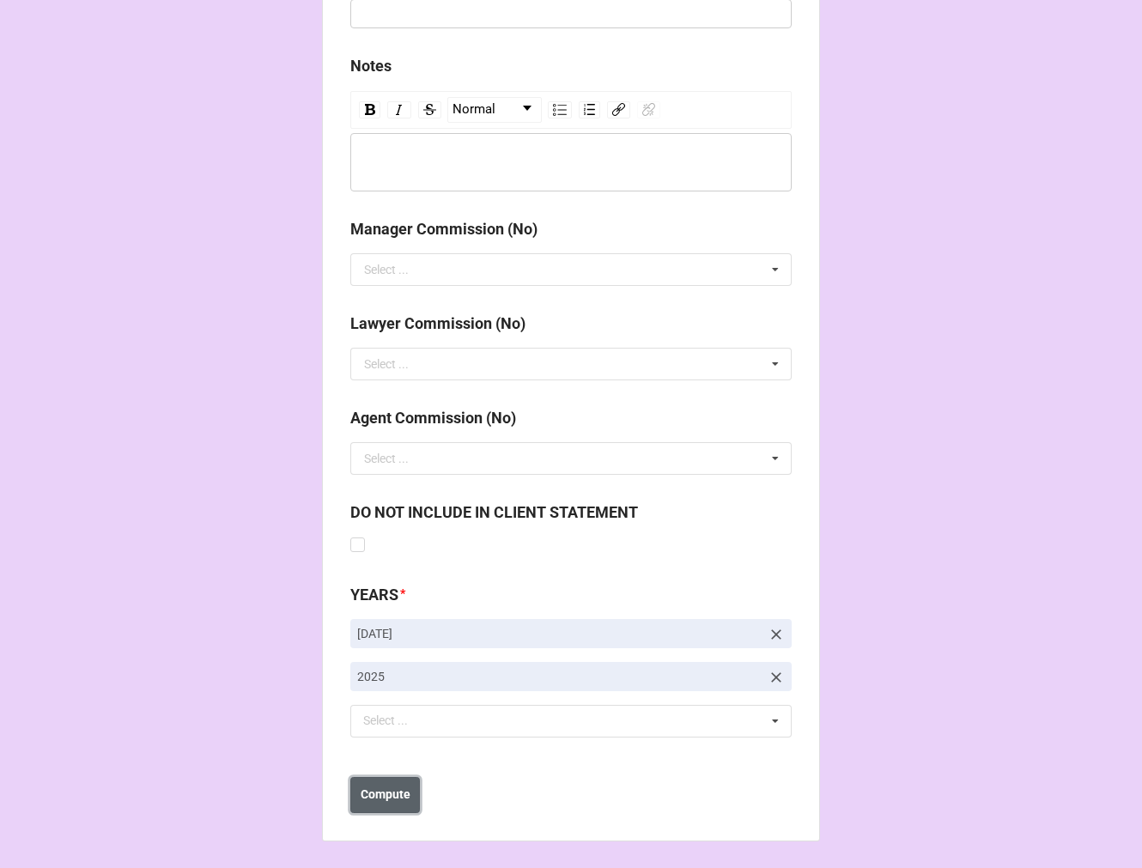
click at [373, 786] on b "Compute" at bounding box center [386, 795] width 50 height 18
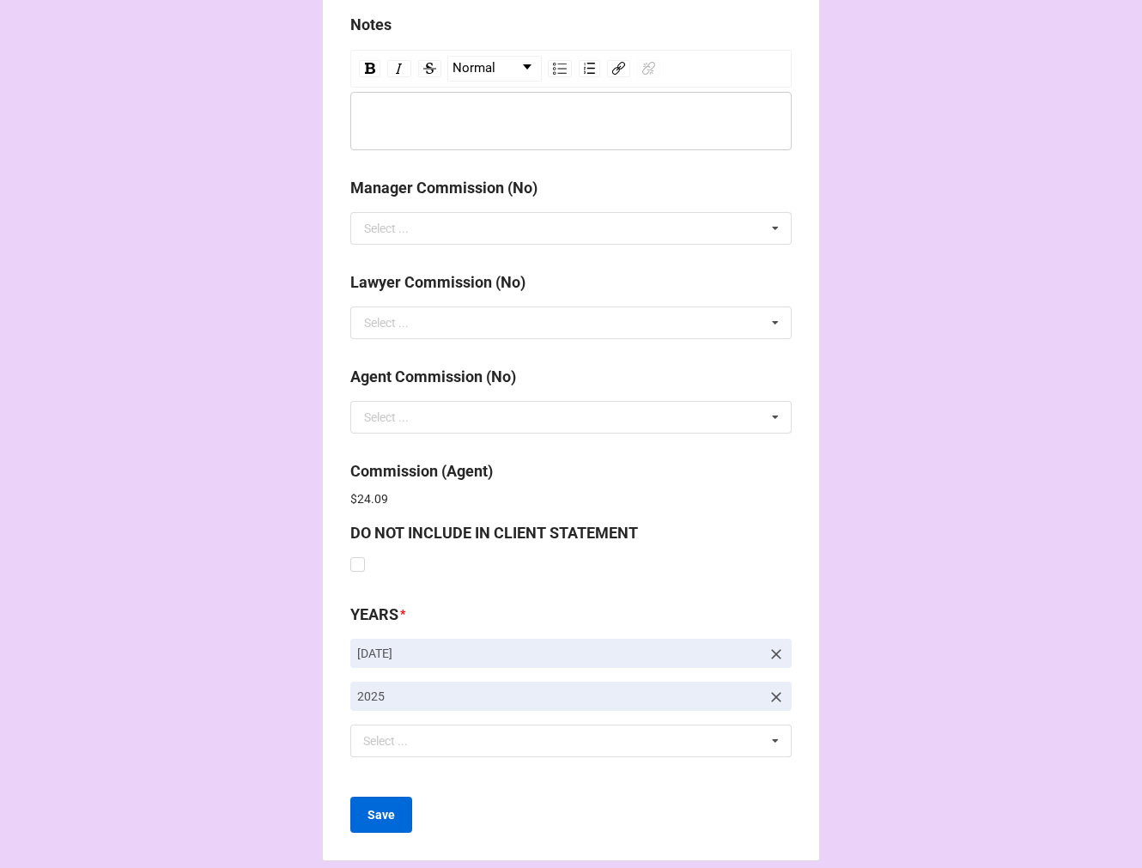
scroll to position [2050, 0]
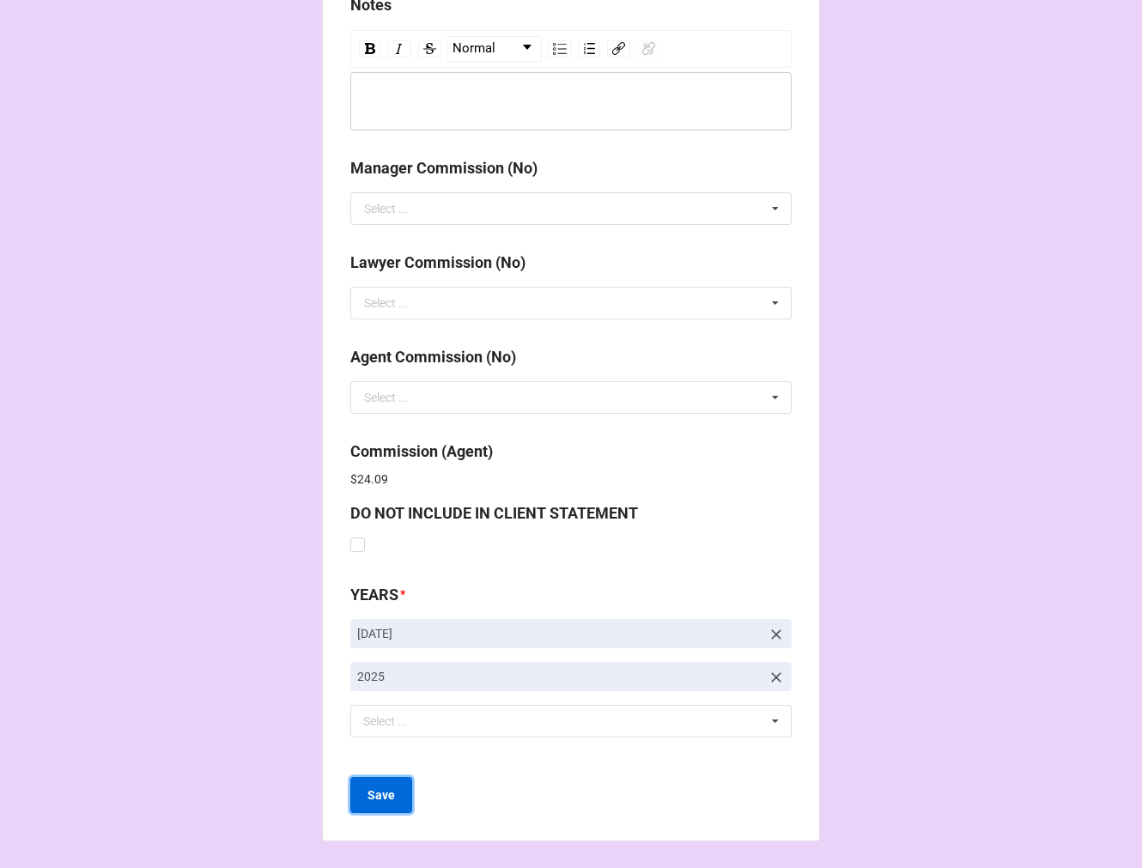
drag, startPoint x: 385, startPoint y: 799, endPoint x: 143, endPoint y: 752, distance: 246.8
click at [385, 795] on b "Save" at bounding box center [381, 796] width 27 height 18
